Goal: Find specific page/section: Find specific page/section

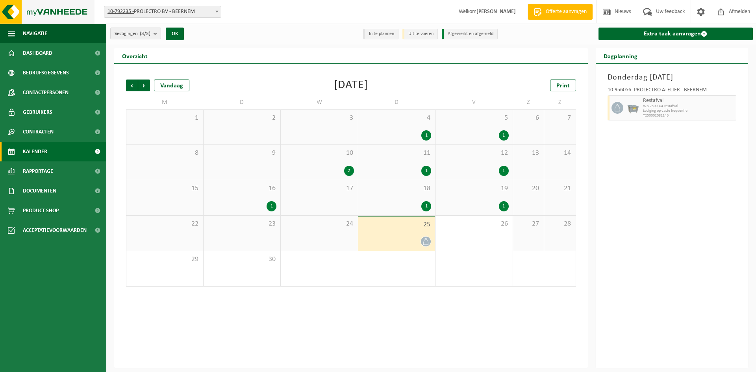
drag, startPoint x: 0, startPoint y: 0, endPoint x: 59, endPoint y: 17, distance: 61.5
click at [59, 17] on img at bounding box center [47, 12] width 95 height 24
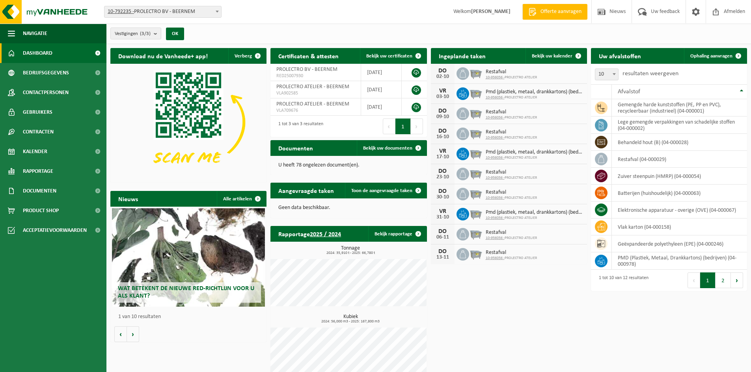
click at [388, 7] on div "Vestiging: 10-792235 - PROLECTRO BV - BEERNEM 10-956056 - PROLECTRO ATELIER - B…" at bounding box center [375, 12] width 751 height 24
click at [620, 27] on div "Vestigingen (3/3) Alles selecteren Alles deselecteren Actieve selecteren PROLEC…" at bounding box center [428, 34] width 644 height 20
click at [423, 17] on div "Vestiging: 10-792235 - PROLECTRO BV - BEERNEM 10-956056 - PROLECTRO ATELIER - B…" at bounding box center [375, 12] width 751 height 24
click at [32, 148] on span "Kalender" at bounding box center [35, 152] width 24 height 20
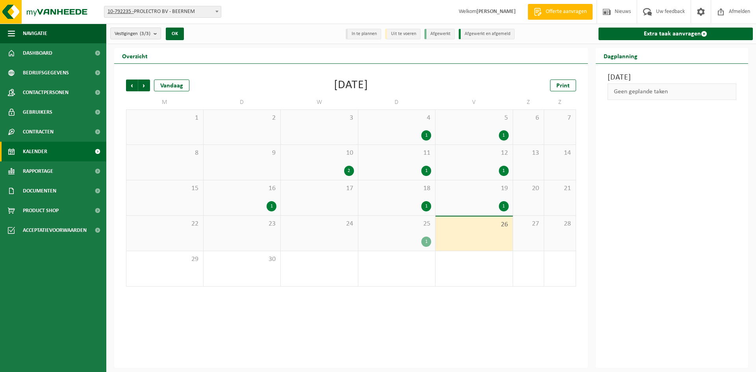
click at [261, 11] on div "Vestiging: 10-792235 - PROLECTRO BV - BEERNEM 10-956056 - PROLECTRO ATELIER - B…" at bounding box center [378, 12] width 756 height 24
click at [273, 14] on div "Vestiging: 10-792235 - PROLECTRO BV - BEERNEM 10-956056 - PROLECTRO ATELIER - B…" at bounding box center [378, 12] width 756 height 24
